Goal: Navigation & Orientation: Find specific page/section

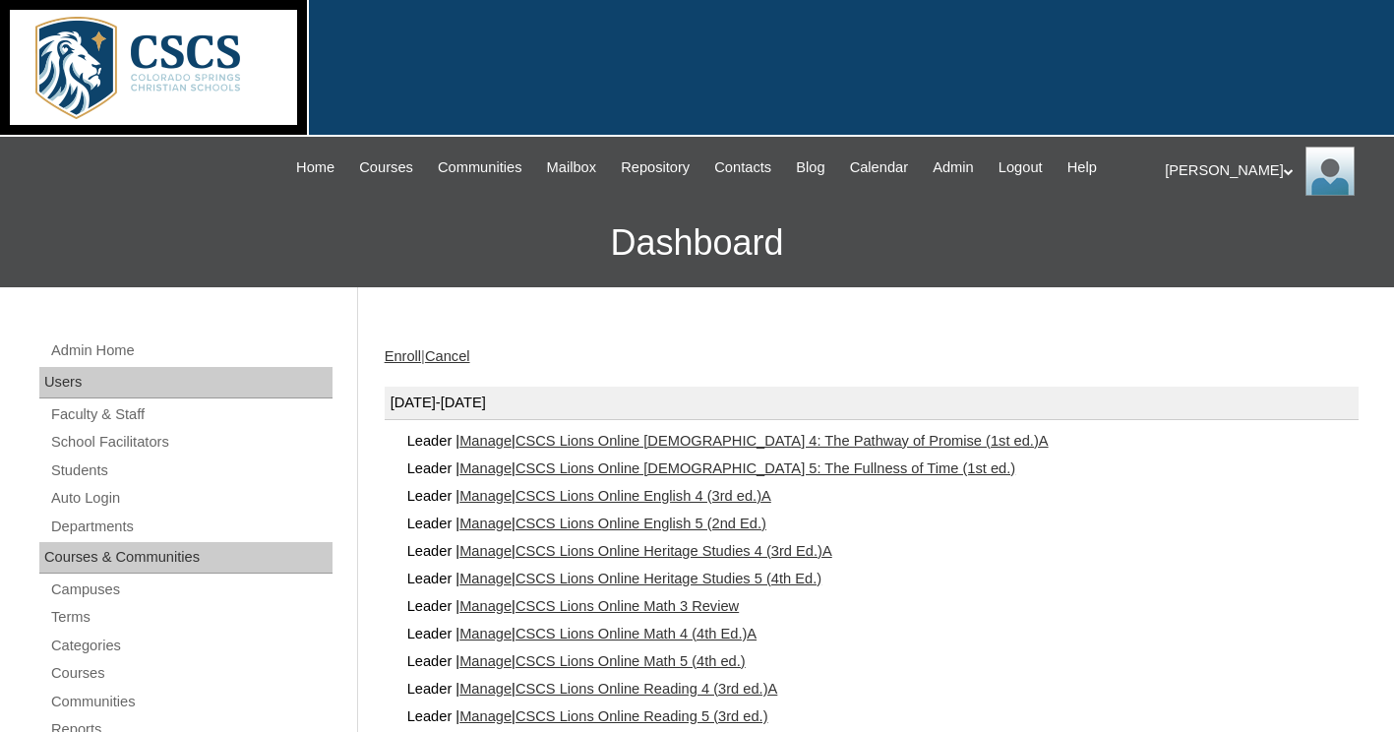
scroll to position [334, 0]
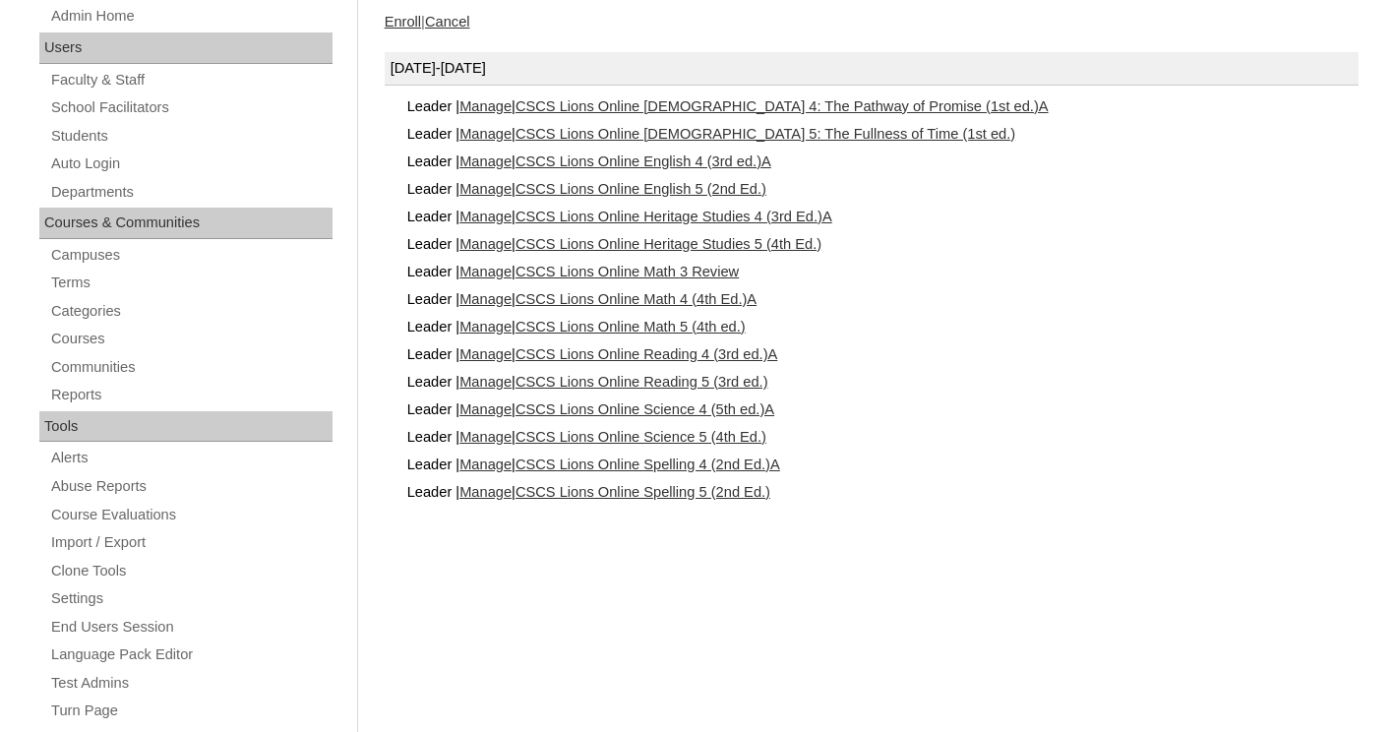
click at [561, 189] on link "CSCS Lions Online English 5 (2nd Ed.)" at bounding box center [640, 189] width 251 height 16
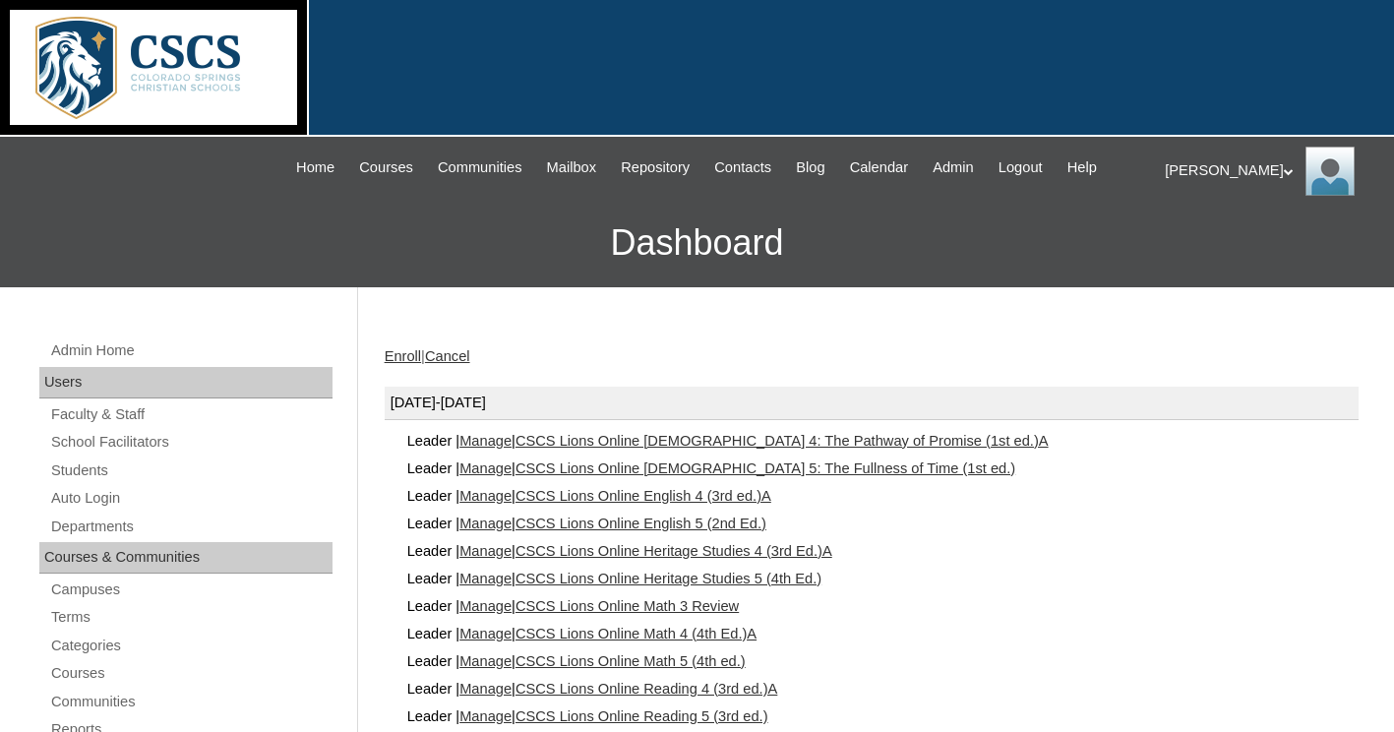
scroll to position [334, 0]
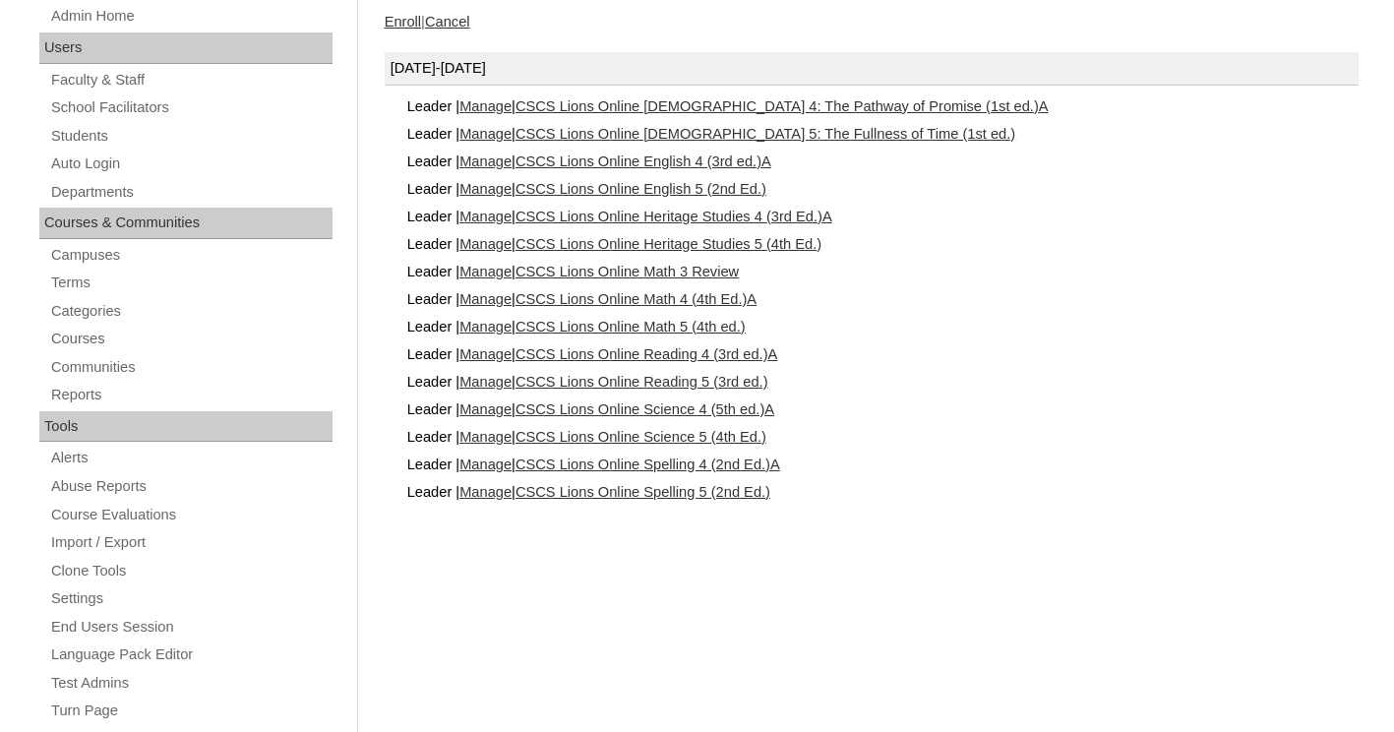
click at [693, 246] on link "CSCS Lions Online Heritage Studies 5 (4th Ed.)" at bounding box center [668, 244] width 306 height 16
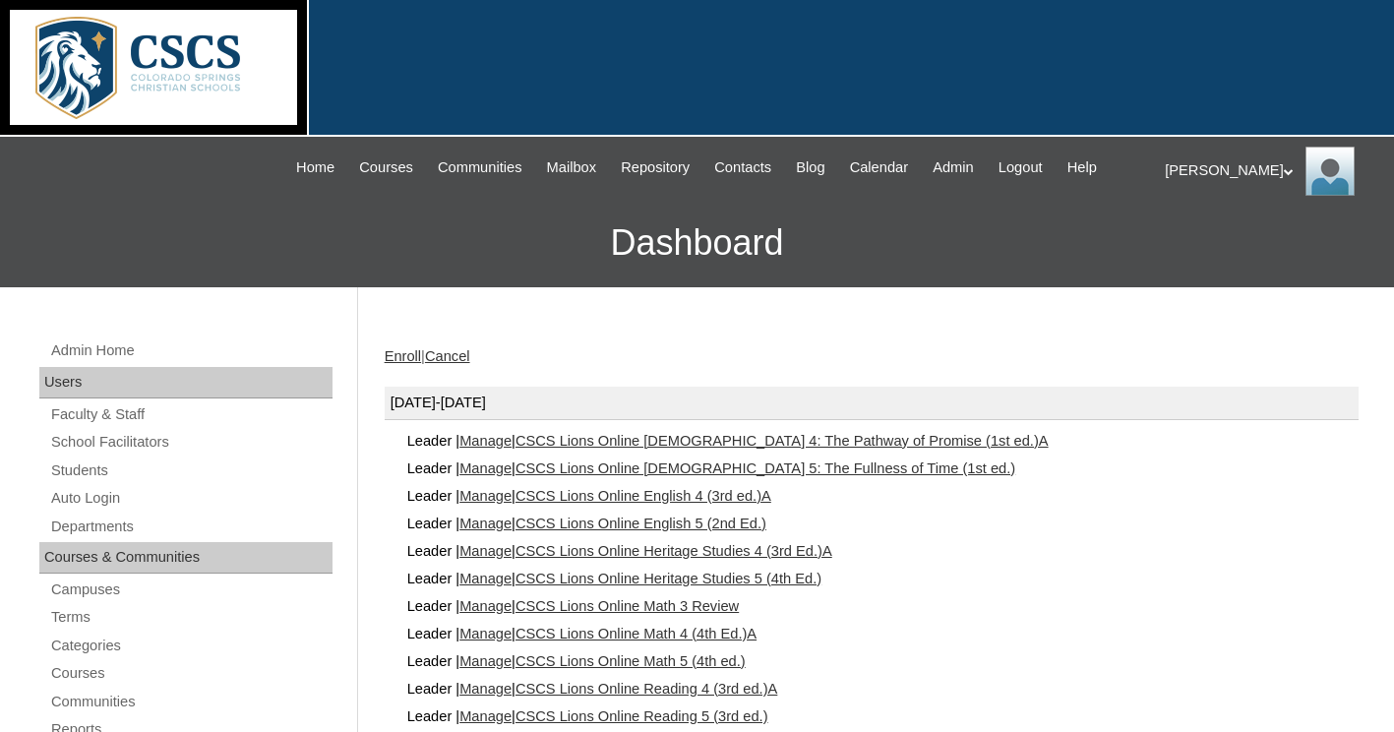
scroll to position [334, 0]
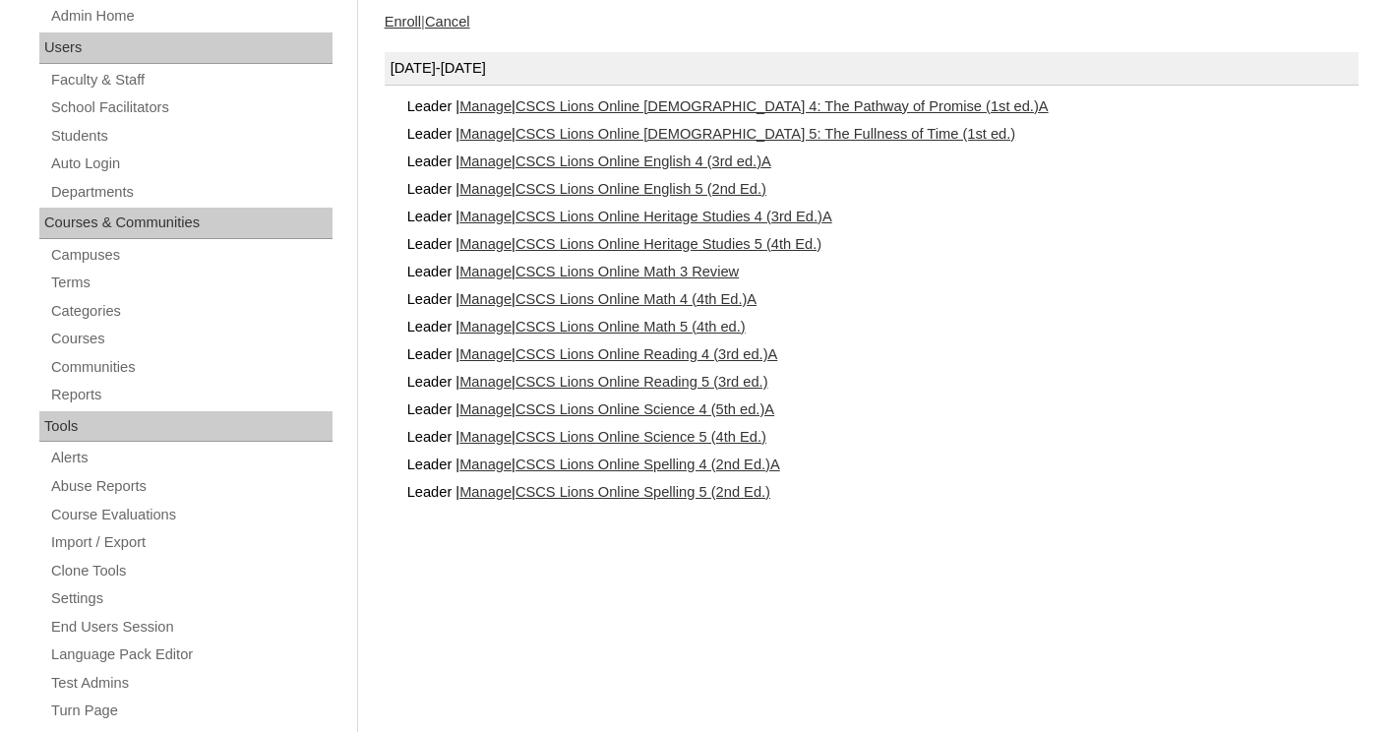
click at [704, 486] on link "CSCS Lions Online Spelling 5 (2nd Ed.)" at bounding box center [642, 492] width 255 height 16
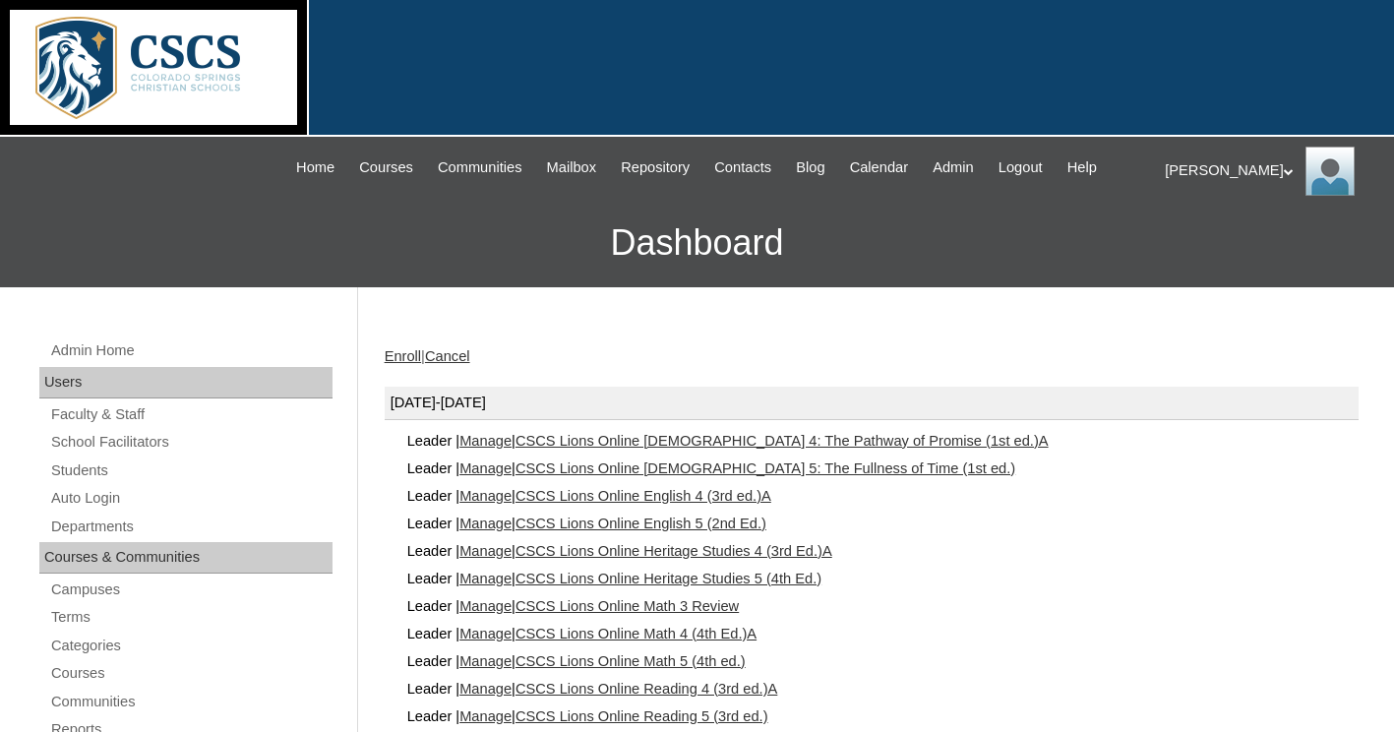
scroll to position [334, 0]
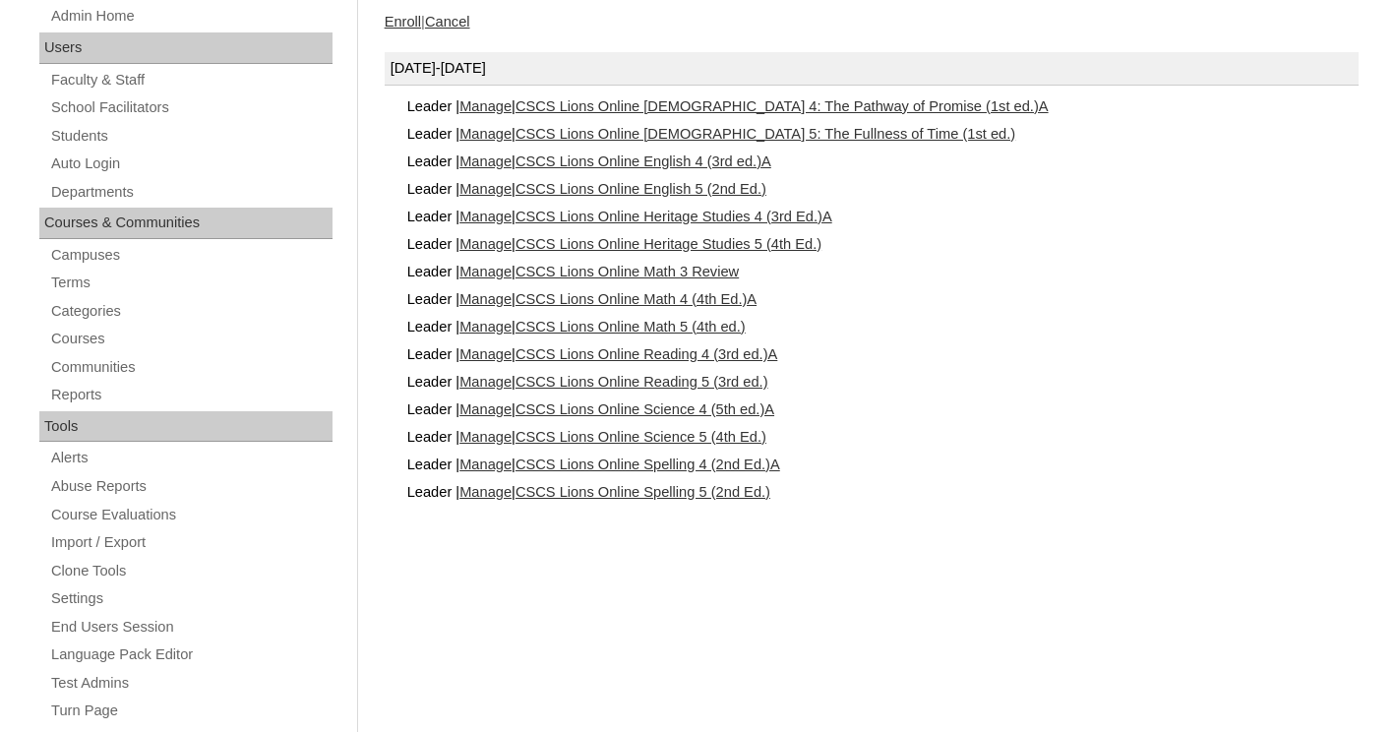
click at [631, 352] on link "CSCS Lions Online Reading 4 (3rd ed.)A" at bounding box center [646, 354] width 262 height 16
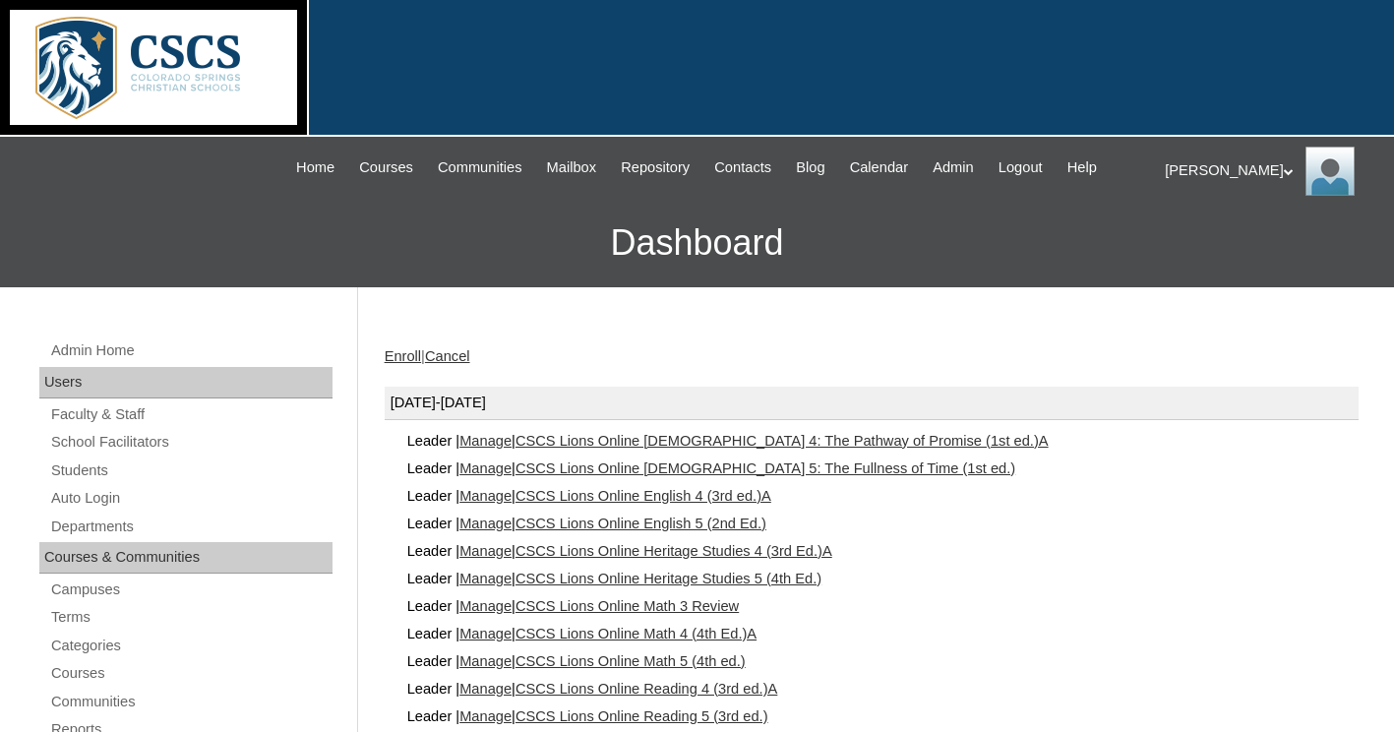
scroll to position [334, 0]
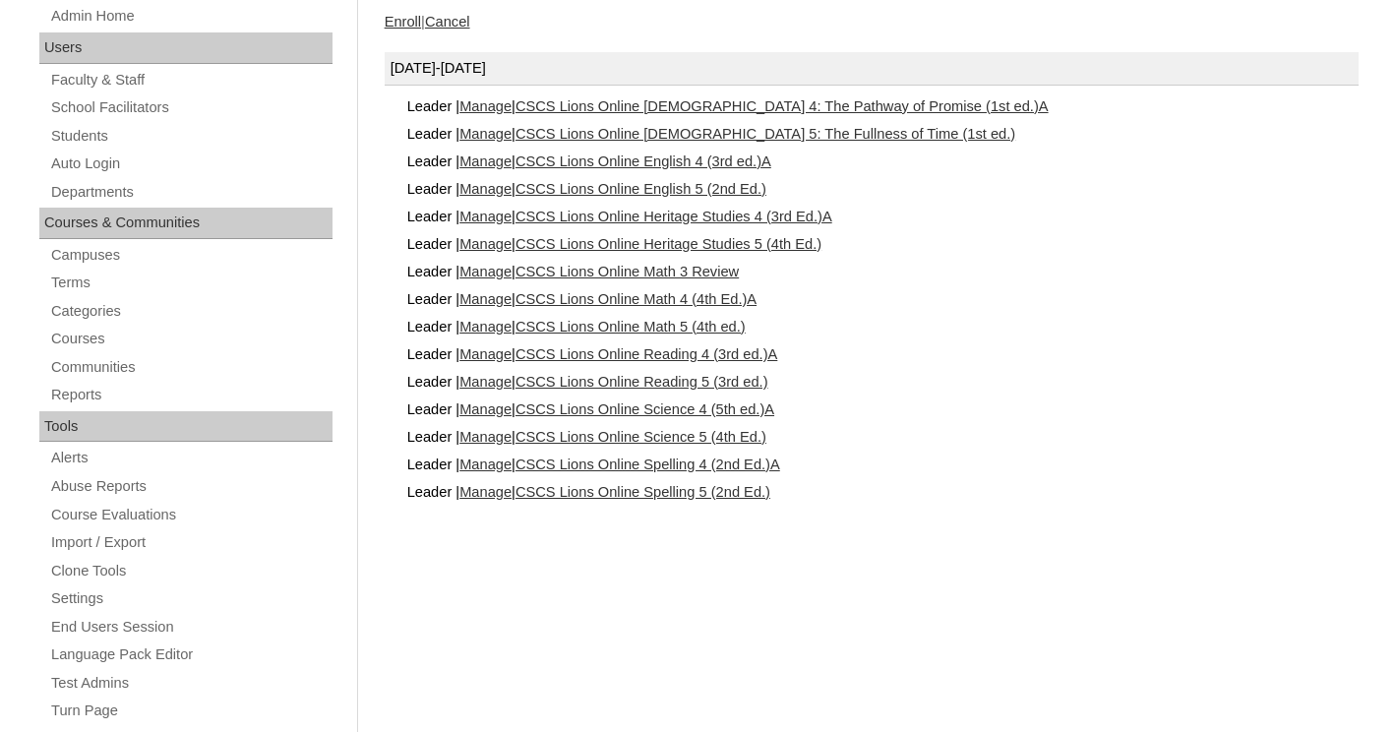
click at [707, 216] on link "CSCS Lions Online Heritage Studies 4 (3rd Ed.)A" at bounding box center [673, 216] width 317 height 16
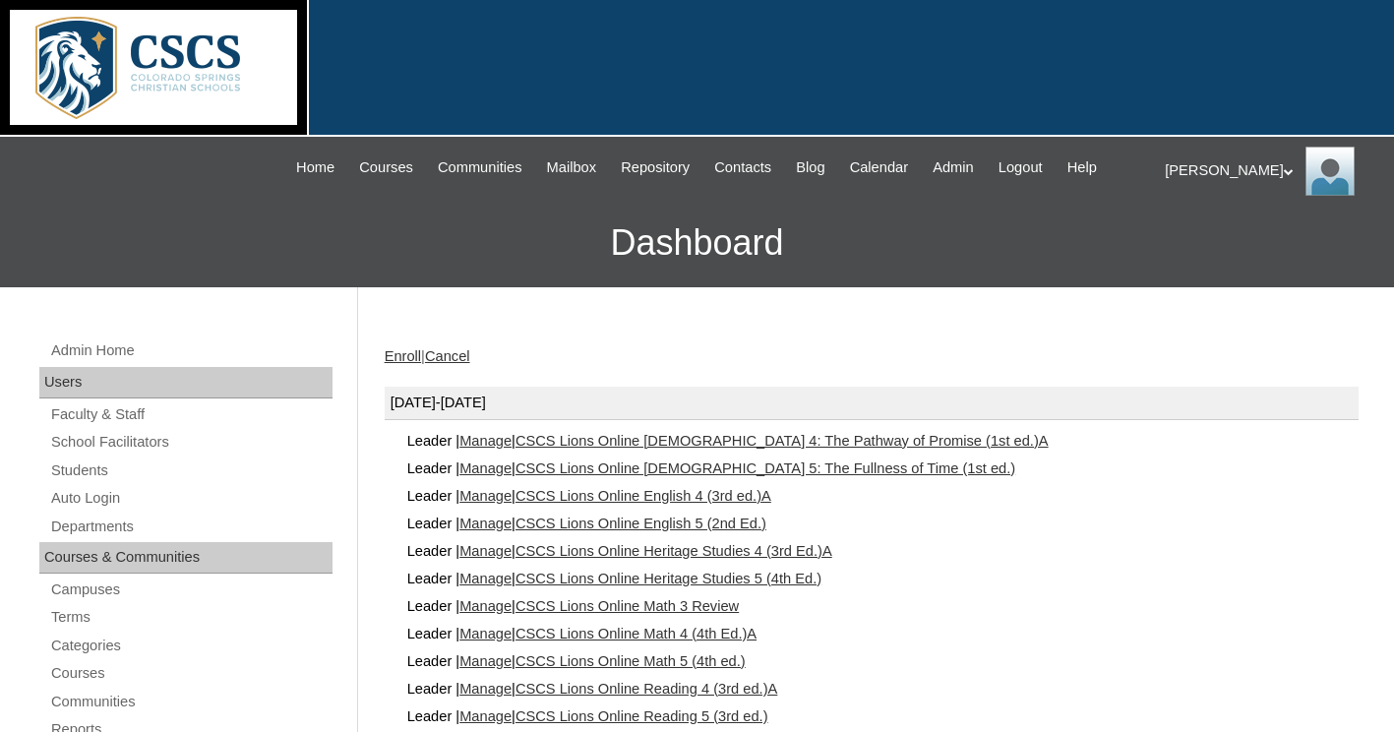
scroll to position [334, 0]
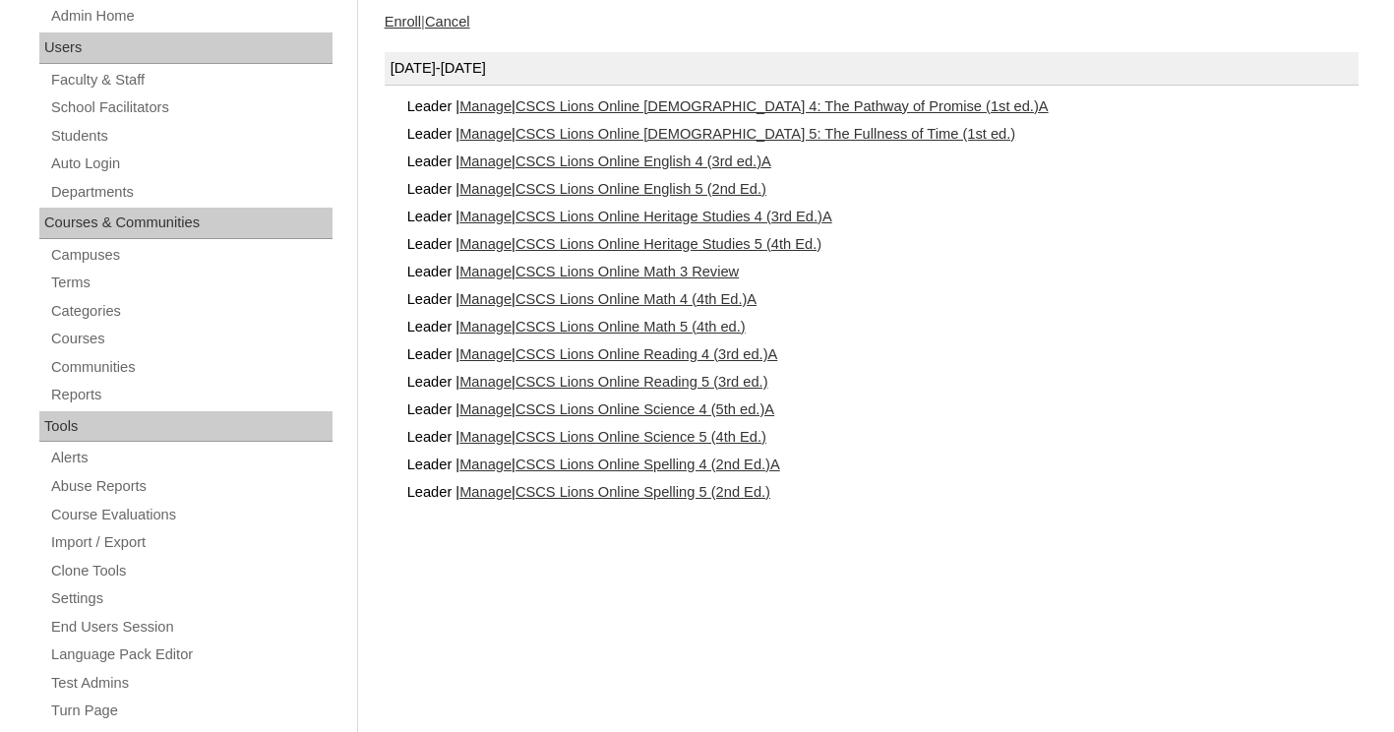
click at [684, 377] on link "CSCS Lions Online Reading 5 (3rd ed.)" at bounding box center [641, 382] width 253 height 16
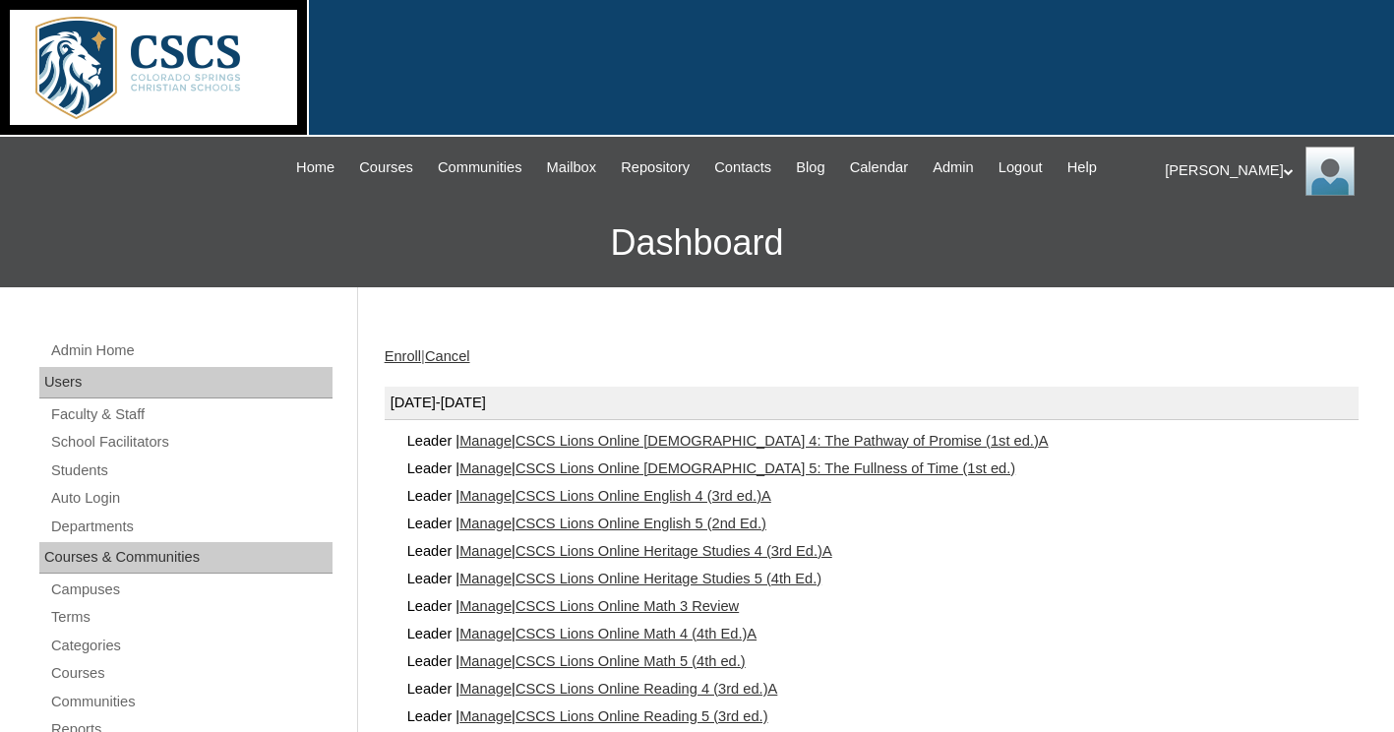
scroll to position [334, 0]
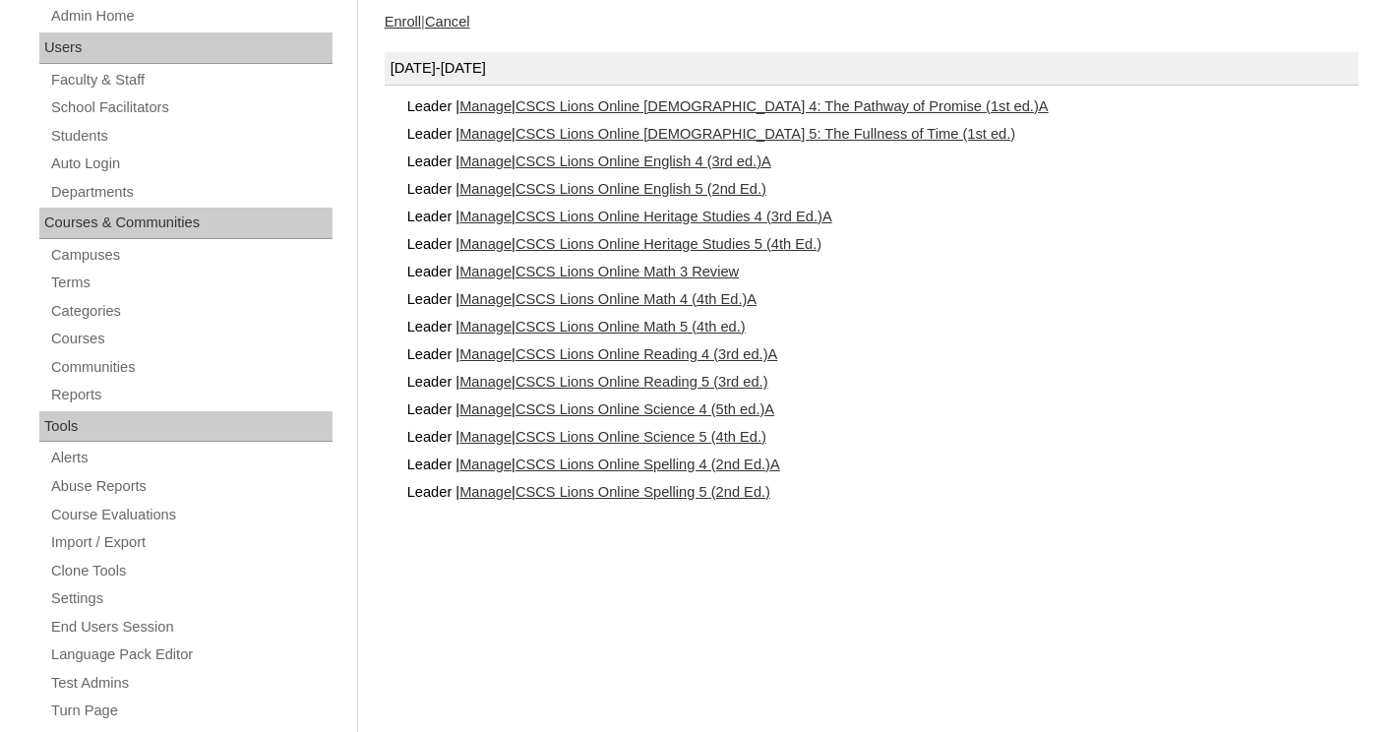
click at [653, 346] on link "CSCS Lions Online Reading 4 (3rd ed.)A" at bounding box center [646, 354] width 262 height 16
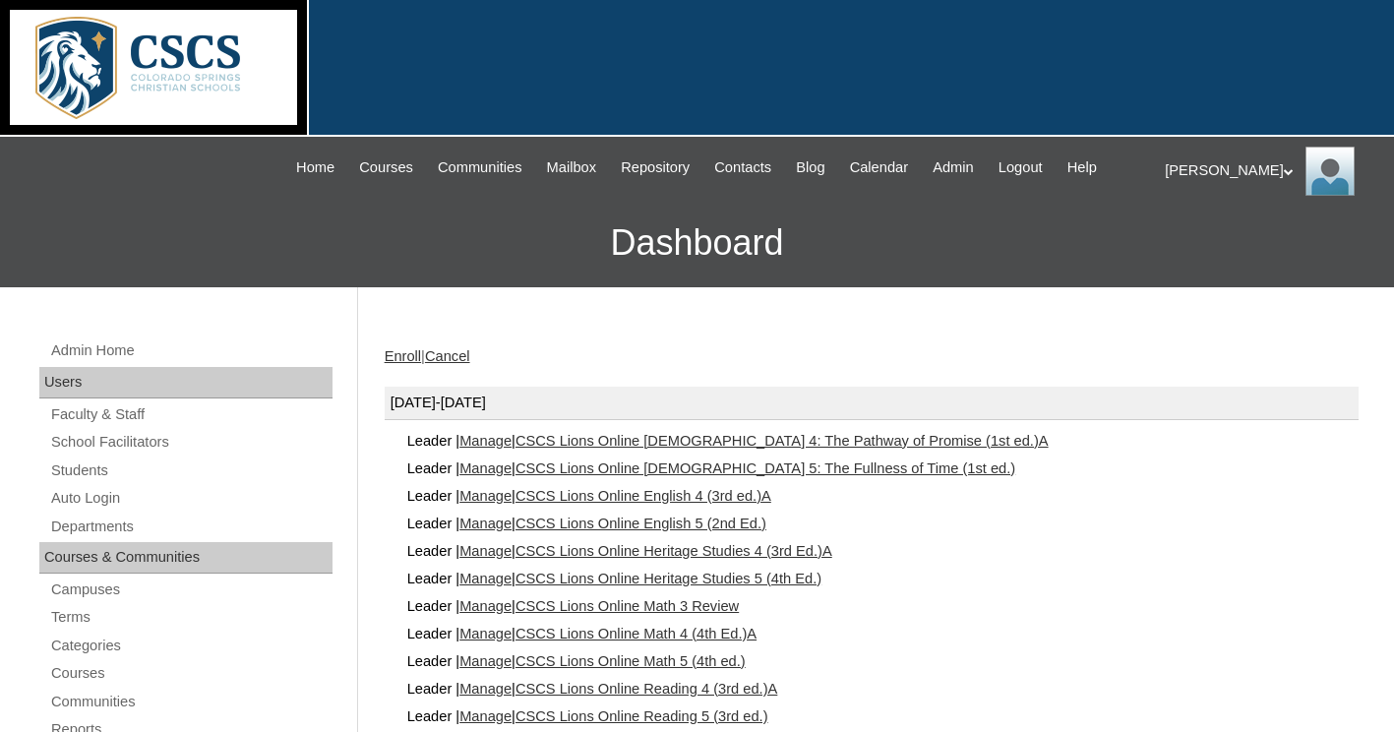
scroll to position [334, 0]
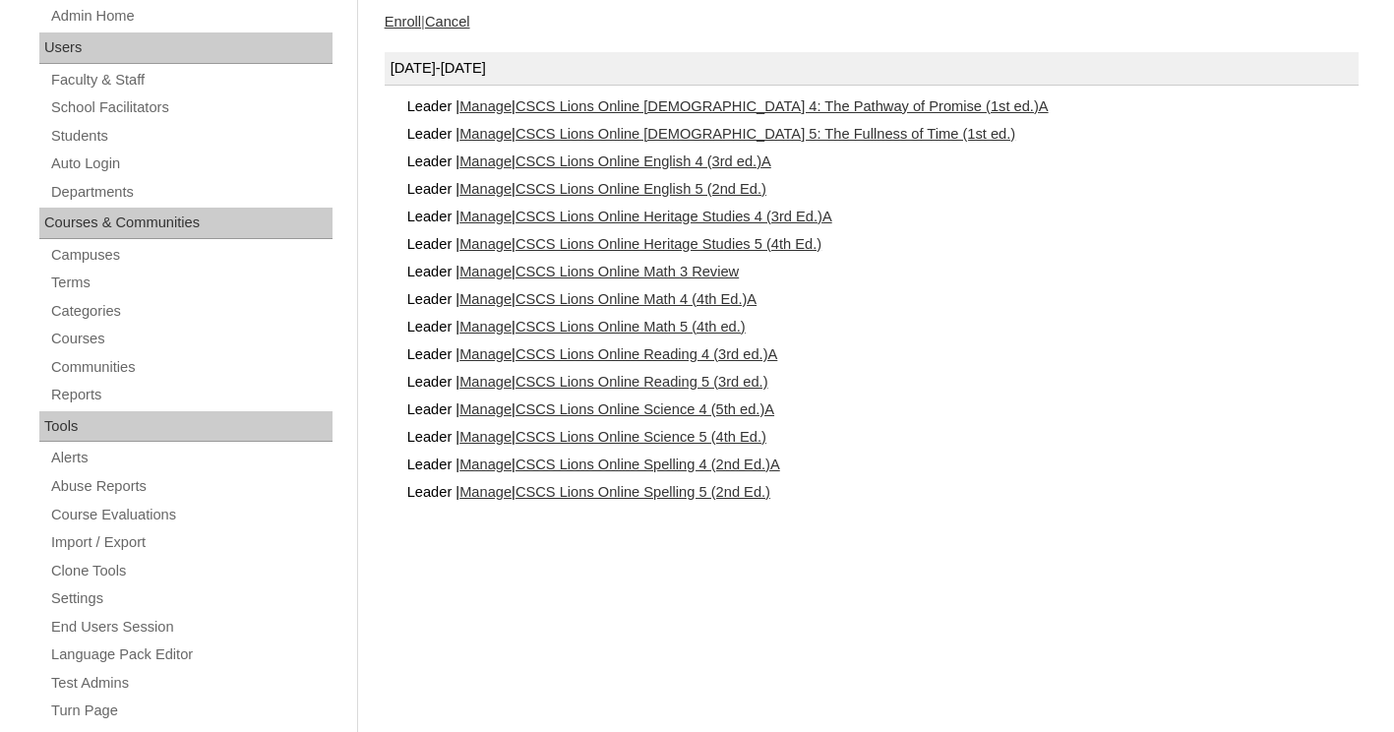
click at [640, 347] on link "CSCS Lions Online Reading 4 (3rd ed.)A" at bounding box center [646, 354] width 262 height 16
